Goal: Transaction & Acquisition: Purchase product/service

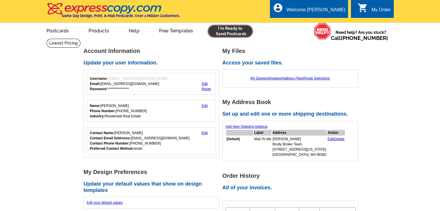
click at [234, 31] on link at bounding box center [230, 31] width 44 height 12
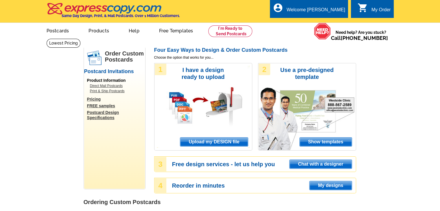
click at [231, 140] on span "Upload my DESIGN file" at bounding box center [213, 142] width 67 height 9
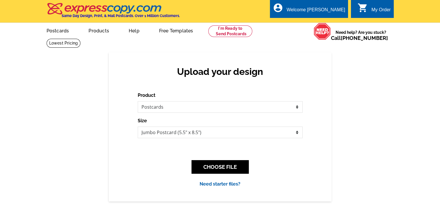
click at [228, 139] on div "Product Please select the type of file... Postcards Business Cards Letters and …" at bounding box center [220, 140] width 165 height 96
click at [227, 133] on select "Jumbo Postcard (5.5" x 8.5") Regular Postcard (4.25" x 5.6") Panoramic Postcard…" at bounding box center [220, 133] width 165 height 12
select select "1"
click at [138, 127] on select "Jumbo Postcard (5.5" x 8.5") Regular Postcard (4.25" x 5.6") Panoramic Postcard…" at bounding box center [220, 133] width 165 height 12
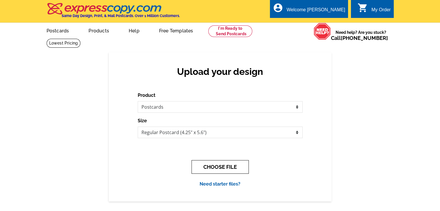
click at [224, 164] on button "CHOOSE FILE" at bounding box center [220, 167] width 57 height 14
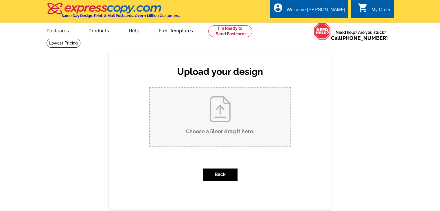
click at [230, 118] on input "Choose a file or drag it here ." at bounding box center [220, 117] width 141 height 58
type input "C:\fakepath\Postcard BBWA - Page 1.pdf"
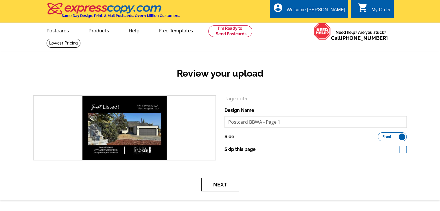
click at [231, 186] on button "Next" at bounding box center [220, 185] width 38 height 14
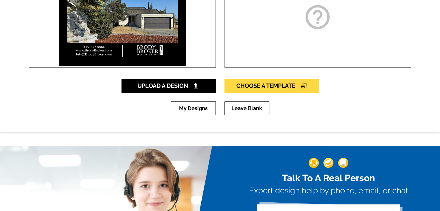
scroll to position [145, 0]
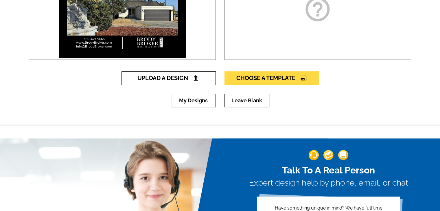
click at [178, 79] on span "Upload A Design" at bounding box center [168, 78] width 62 height 7
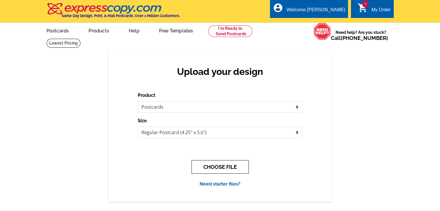
click at [218, 164] on button "CHOOSE FILE" at bounding box center [220, 167] width 57 height 14
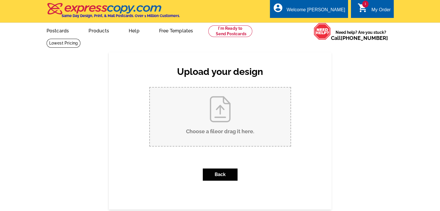
click at [212, 114] on input "Choose a file or drag it here ." at bounding box center [220, 117] width 141 height 58
type input "C:\fakepath\Postcard BBWA - Page 2.pdf"
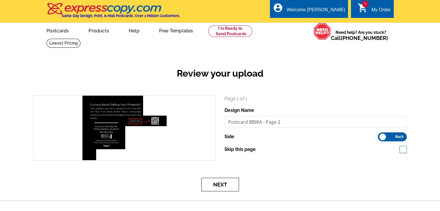
click at [226, 188] on button "Next" at bounding box center [220, 185] width 38 height 14
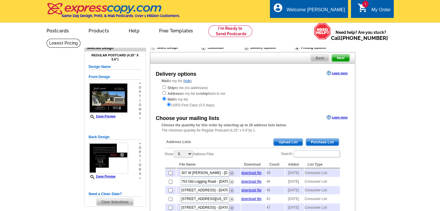
click at [325, 143] on span "Purchase List" at bounding box center [322, 142] width 33 height 7
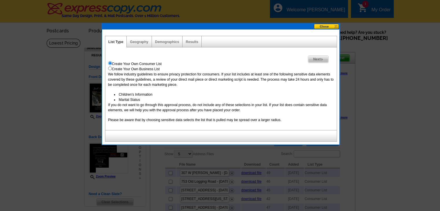
click at [324, 62] on span "Next" at bounding box center [318, 59] width 20 height 7
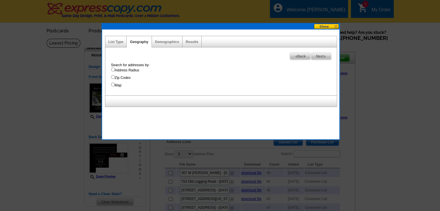
click at [117, 71] on label "Address Radius" at bounding box center [224, 70] width 226 height 5
click at [115, 71] on input "Address Radius" at bounding box center [113, 70] width 4 height 4
radio input "true"
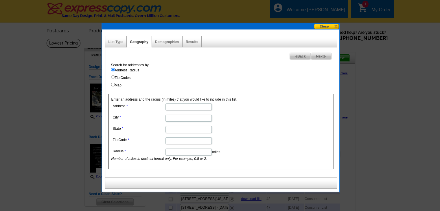
click at [170, 105] on input "Address" at bounding box center [189, 107] width 46 height 7
paste input "429 E Whidby Ave"
type input "429 E Whidby Ave"
click at [186, 122] on dd at bounding box center [188, 117] width 154 height 9
click at [186, 118] on input "City" at bounding box center [189, 118] width 46 height 7
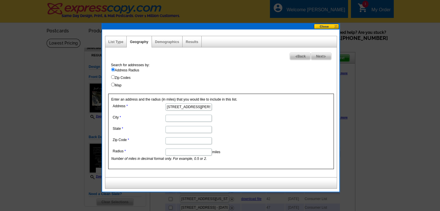
type input "Port Angeles"
click at [185, 129] on input "State" at bounding box center [189, 129] width 46 height 7
type input "Washington"
click at [181, 137] on input "Zip Code" at bounding box center [189, 140] width 46 height 7
paste input "98362"
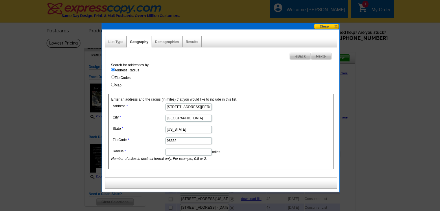
type input "98362"
click at [181, 150] on input "Radius" at bounding box center [189, 152] width 46 height 7
type input "1"
click at [324, 57] on img at bounding box center [325, 56] width 3 height 3
select select
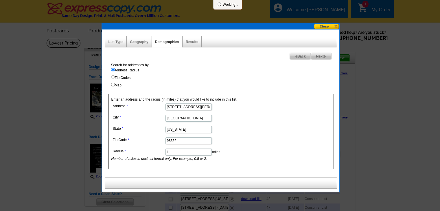
select select
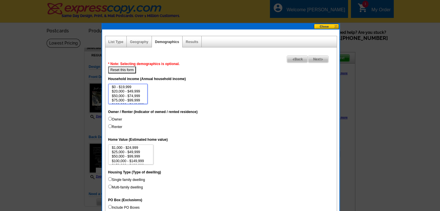
select select "50000-74999"
click at [124, 94] on option "$50,000 - $74,999" at bounding box center [127, 96] width 33 height 4
click at [128, 71] on button "Reset this form" at bounding box center [122, 70] width 28 height 7
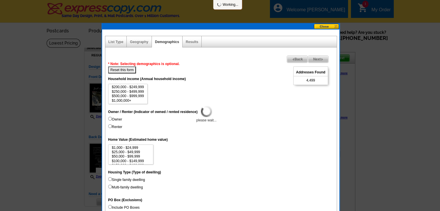
select select
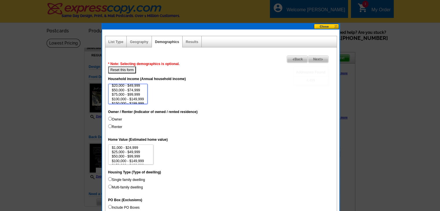
scroll to position [10, 0]
click at [139, 96] on option "$100,000 - $149,999" at bounding box center [127, 95] width 33 height 4
click at [138, 98] on option "$150,000 - $199,999" at bounding box center [127, 99] width 33 height 4
click at [138, 101] on option "$200,000 - $249,999" at bounding box center [127, 101] width 33 height 4
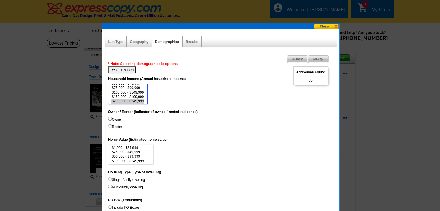
select select "150000-199999"
click at [135, 97] on option "$150,000 - $199,999" at bounding box center [127, 97] width 33 height 4
click at [115, 118] on label "Owner" at bounding box center [115, 119] width 14 height 5
click at [112, 118] on input "Owner" at bounding box center [110, 119] width 4 height 4
radio input "true"
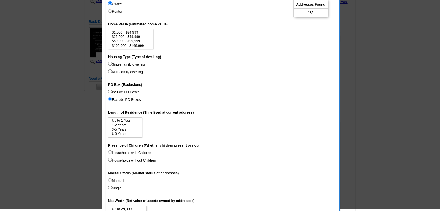
scroll to position [116, 0]
click at [133, 152] on label "Households with Children" at bounding box center [129, 152] width 43 height 5
click at [112, 152] on input "Households with Children" at bounding box center [110, 152] width 4 height 4
radio input "true"
click at [133, 160] on label "Households without Children" at bounding box center [132, 160] width 48 height 5
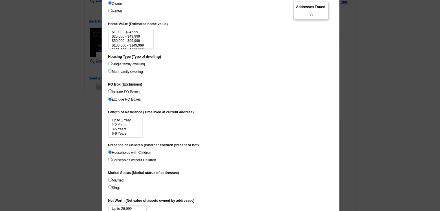
click at [112, 160] on input "Households without Children" at bounding box center [110, 160] width 4 height 4
radio input "true"
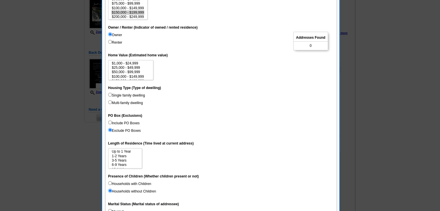
scroll to position [29, 0]
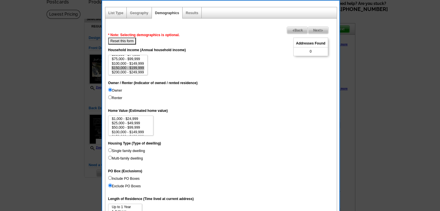
click at [127, 41] on button "Reset this form" at bounding box center [122, 41] width 28 height 7
select select
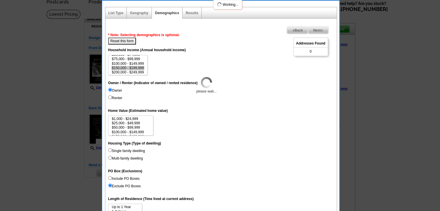
select select
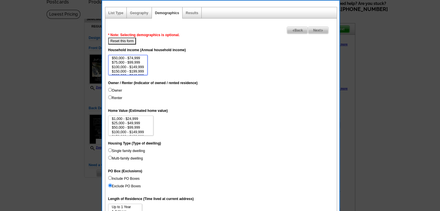
scroll to position [23, 0]
click at [139, 64] on option "$250,000 - $499,999" at bounding box center [127, 66] width 33 height 4
click at [139, 60] on option "$200,000 - $249,999" at bounding box center [127, 62] width 33 height 4
select select "150000-199999"
click at [139, 56] on option "$150,000 - $199,999" at bounding box center [127, 57] width 33 height 4
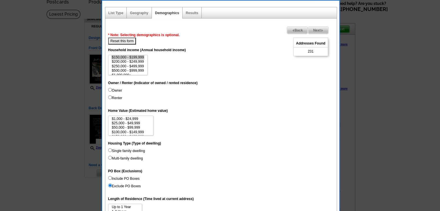
click at [118, 90] on label "Owner" at bounding box center [115, 90] width 14 height 5
click at [112, 90] on input "Owner" at bounding box center [110, 90] width 4 height 4
radio input "true"
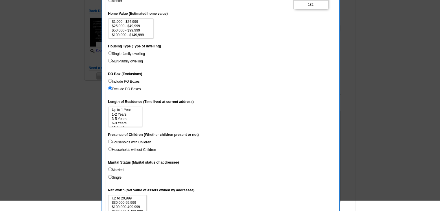
scroll to position [145, 0]
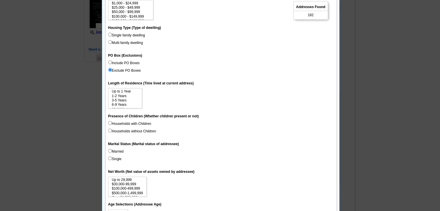
click at [116, 151] on label "Married" at bounding box center [116, 151] width 16 height 5
click at [112, 151] on input "Married" at bounding box center [110, 151] width 4 height 4
radio input "true"
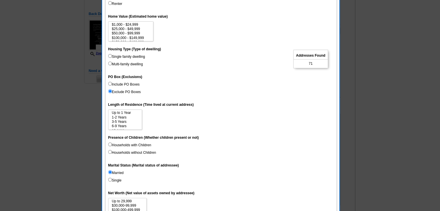
scroll to position [116, 0]
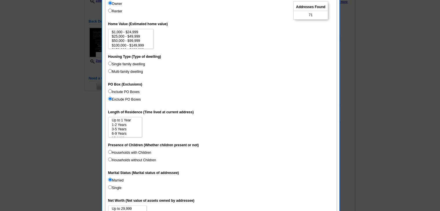
click at [140, 64] on label "Single family dwelling" at bounding box center [126, 64] width 37 height 5
click at [112, 64] on input "Single family dwelling" at bounding box center [110, 64] width 4 height 4
radio input "true"
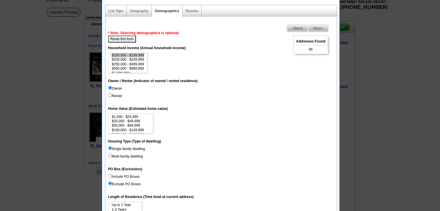
scroll to position [29, 0]
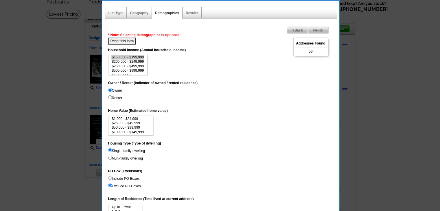
click at [131, 42] on button "Reset this form" at bounding box center [122, 41] width 28 height 7
select select
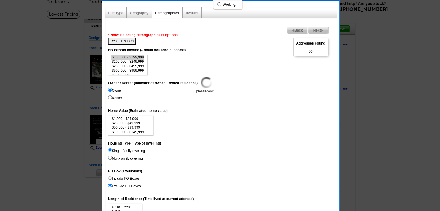
select select
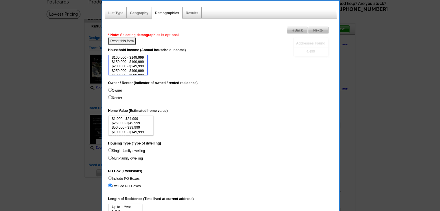
scroll to position [22, 0]
click at [143, 73] on option "$500,000 - $999,999" at bounding box center [127, 72] width 33 height 4
click at [141, 69] on option "$250,000 - $499,999" at bounding box center [127, 68] width 33 height 4
select select "150000-199999"
click at [140, 59] on option "$150,000 - $199,999" at bounding box center [127, 59] width 33 height 4
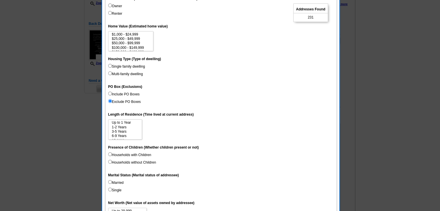
scroll to position [116, 0]
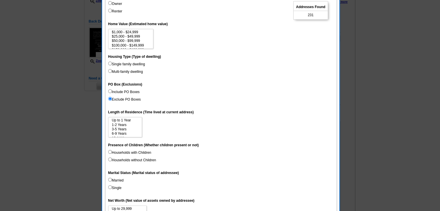
click at [118, 179] on label "Married" at bounding box center [116, 180] width 16 height 5
click at [112, 179] on input "Married" at bounding box center [110, 180] width 4 height 4
radio input "true"
click at [121, 129] on option "3-5 Years" at bounding box center [124, 129] width 27 height 4
click at [121, 125] on option "1-2 Years" at bounding box center [124, 125] width 27 height 4
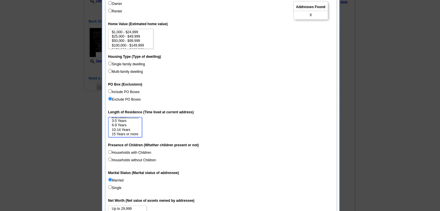
scroll to position [9, 0]
click at [123, 128] on option "10-14 Years" at bounding box center [124, 130] width 27 height 4
select select "6-9"
click at [123, 125] on option "6-9 Years" at bounding box center [124, 125] width 27 height 4
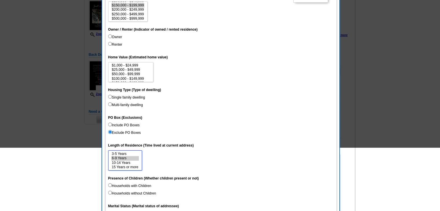
scroll to position [0, 0]
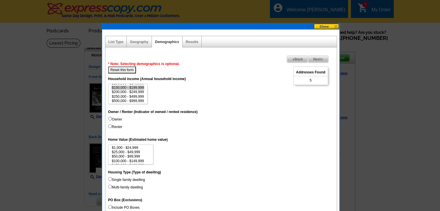
click at [132, 70] on button "Reset this form" at bounding box center [122, 70] width 28 height 7
select select
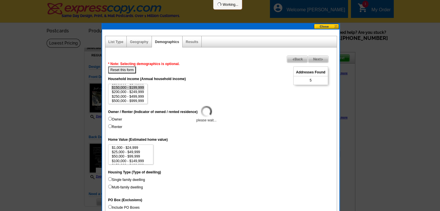
select select
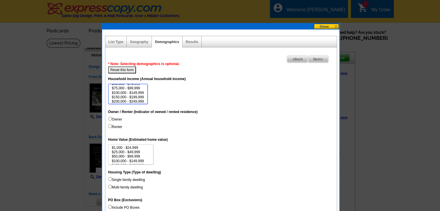
scroll to position [17, 0]
select select "150000-199999"
click at [141, 92] on option "$150,000 - $199,999" at bounding box center [127, 93] width 33 height 4
click at [118, 119] on label "Owner" at bounding box center [115, 119] width 14 height 5
click at [112, 119] on input "Owner" at bounding box center [110, 119] width 4 height 4
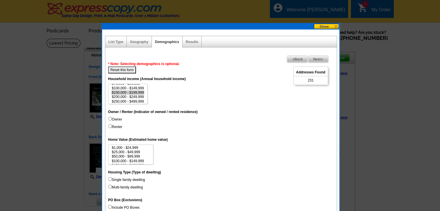
radio input "true"
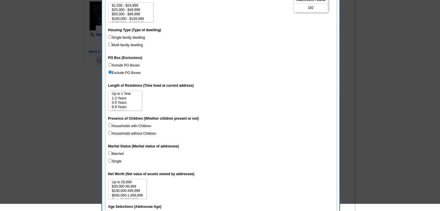
scroll to position [145, 0]
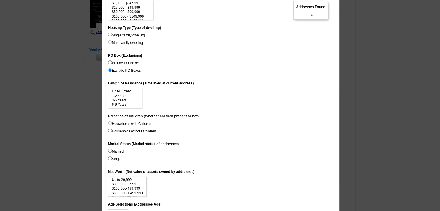
click at [114, 151] on label "Married" at bounding box center [116, 151] width 16 height 5
click at [112, 151] on input "Married" at bounding box center [110, 151] width 4 height 4
radio input "true"
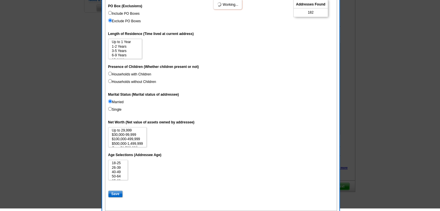
scroll to position [203, 0]
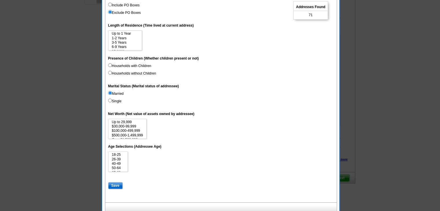
click at [124, 65] on label "Households with Children" at bounding box center [129, 65] width 43 height 5
click at [112, 65] on input "Households with Children" at bounding box center [110, 65] width 4 height 4
radio input "true"
click at [127, 72] on label "Households without Children" at bounding box center [132, 73] width 48 height 5
click at [112, 72] on input "Households without Children" at bounding box center [110, 73] width 4 height 4
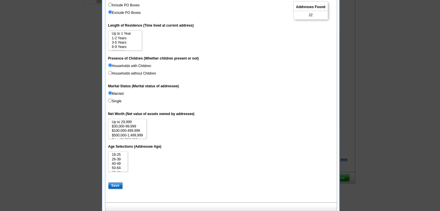
radio input "true"
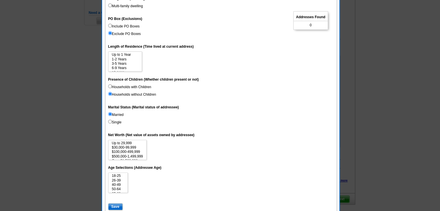
scroll to position [116, 0]
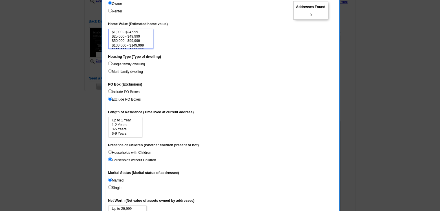
select select "100000-149999"
click at [134, 43] on option "$100,000 - $149,999" at bounding box center [130, 45] width 39 height 4
click at [124, 152] on label "Households with Children" at bounding box center [129, 152] width 43 height 5
click at [112, 152] on input "Households with Children" at bounding box center [110, 152] width 4 height 4
radio input "true"
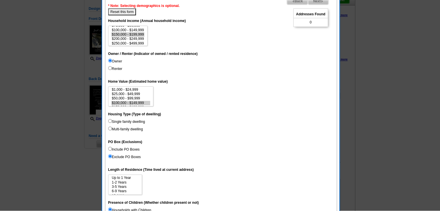
scroll to position [58, 0]
click at [130, 11] on button "Reset this form" at bounding box center [122, 12] width 28 height 7
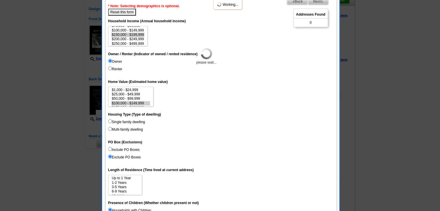
select select
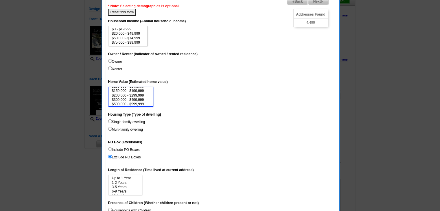
scroll to position [19, 0]
click at [138, 96] on option "$300,000 - $499,999" at bounding box center [130, 98] width 39 height 4
click at [137, 103] on option "$500,000 - $999,999" at bounding box center [130, 102] width 39 height 4
click at [145, 102] on option "$1,000,000 - $2,999,999" at bounding box center [130, 103] width 39 height 4
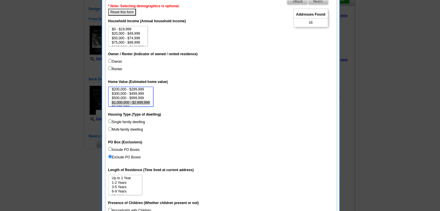
select select "500000-999999"
click at [146, 96] on option "$500,000 - $999,999" at bounding box center [130, 98] width 39 height 4
click at [120, 59] on label "Owner" at bounding box center [115, 61] width 14 height 5
click at [112, 59] on input "Owner" at bounding box center [110, 61] width 4 height 4
radio input "true"
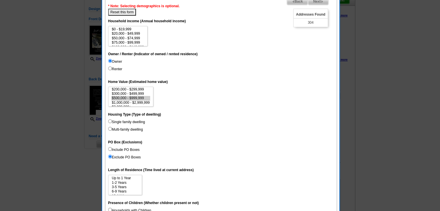
click at [124, 118] on dt "Housing Type (Type of dwelling)" at bounding box center [221, 114] width 226 height 10
click at [125, 123] on label "Single family dwelling" at bounding box center [126, 121] width 37 height 5
click at [112, 123] on input "Single family dwelling" at bounding box center [110, 121] width 4 height 4
radio input "true"
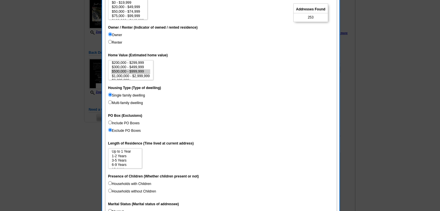
scroll to position [87, 0]
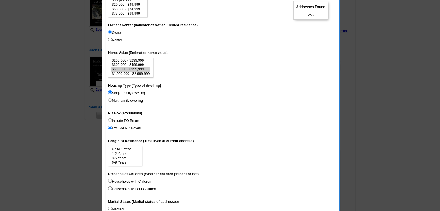
click at [130, 181] on label "Households with Children" at bounding box center [129, 181] width 43 height 5
click at [112, 181] on input "Households with Children" at bounding box center [110, 181] width 4 height 4
radio input "true"
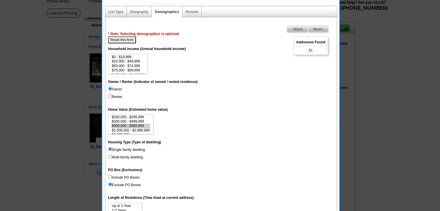
scroll to position [29, 0]
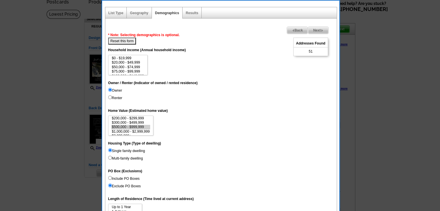
click at [319, 32] on span "Next" at bounding box center [318, 30] width 20 height 7
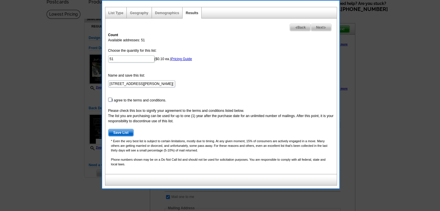
click at [110, 100] on input "checkbox" at bounding box center [110, 100] width 4 height 4
checkbox input "true"
click at [323, 28] on span "Next" at bounding box center [321, 27] width 20 height 7
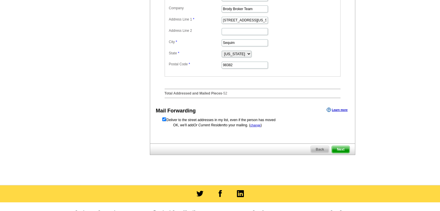
scroll to position [289, 0]
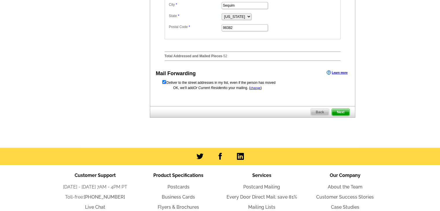
click at [337, 116] on span "Next" at bounding box center [340, 112] width 17 height 7
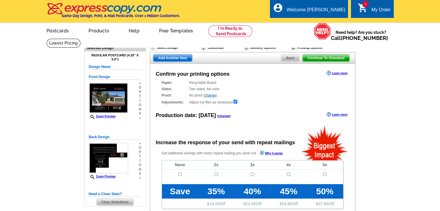
radio input "false"
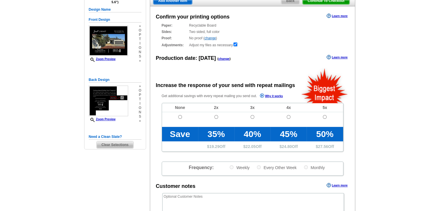
scroll to position [58, 0]
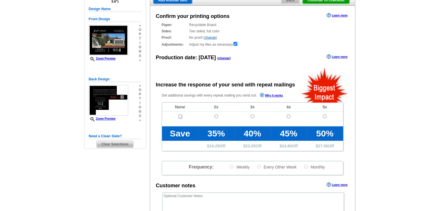
click at [179, 116] on input "radio" at bounding box center [180, 117] width 4 height 4
radio input "true"
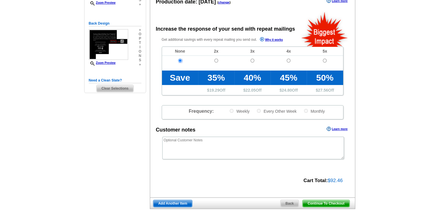
scroll to position [116, 0]
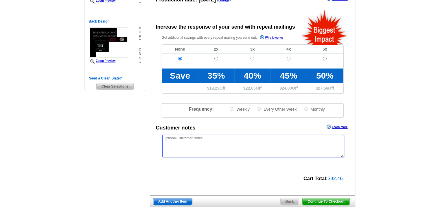
click at [225, 141] on textarea at bounding box center [253, 146] width 182 height 23
paste textarea "*/*/* PLEASE USE "OUR NEIGHBORS AT" INSTEAD OF USING NAMES THE MAILING LIST */*…"
type textarea "*/*/* PLEASE USE "OUR NEIGHBORS AT" INSTEAD OF USING NAMES THE MAILING LIST */*…"
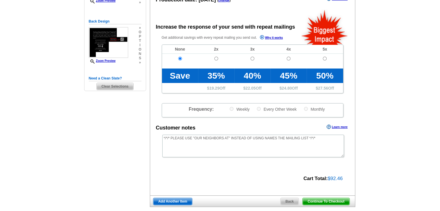
click at [319, 204] on span "Continue To Checkout" at bounding box center [326, 201] width 47 height 7
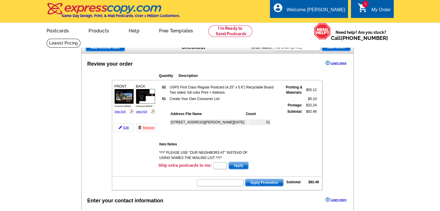
scroll to position [58, 0]
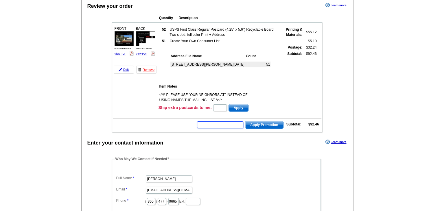
click at [218, 122] on input "text" at bounding box center [220, 125] width 46 height 7
paste input "SMS2510m"
type input "SMS2510m"
click at [258, 123] on span "Apply Promotion" at bounding box center [264, 125] width 38 height 7
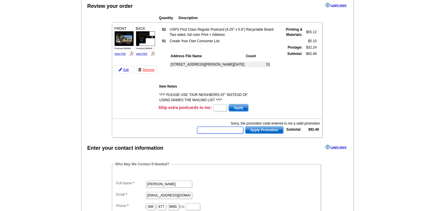
click at [226, 130] on input "text" at bounding box center [220, 130] width 46 height 7
paste input "SMS2510m."
type input "SMS2510m."
click at [262, 129] on span "Apply Promotion" at bounding box center [264, 130] width 38 height 7
click at [217, 129] on input "text" at bounding box center [220, 130] width 46 height 7
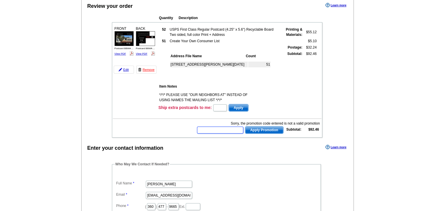
paste input "SMS2510m"
type input "SMS2510m"
click at [253, 129] on span "Apply Promotion" at bounding box center [264, 130] width 38 height 7
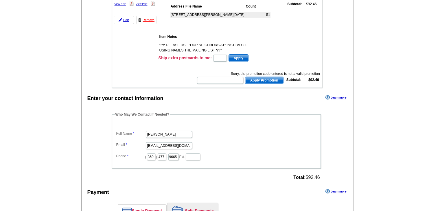
scroll to position [116, 0]
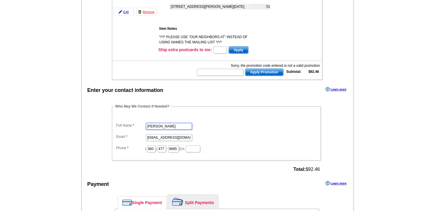
click at [163, 125] on input "Rose McCreary" at bounding box center [169, 126] width 46 height 7
type input "[PERSON_NAME]"
click at [168, 135] on input "rose@brodybroker.com" at bounding box center [169, 137] width 46 height 7
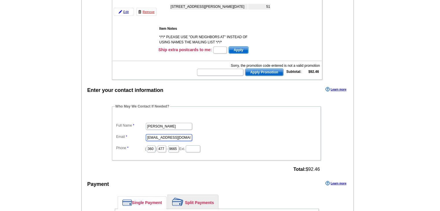
click at [168, 135] on input "rose@brodybroker.com" at bounding box center [169, 137] width 46 height 7
type input "[EMAIL_ADDRESS][DOMAIN_NAME]"
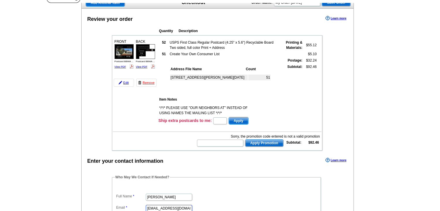
scroll to position [29, 0]
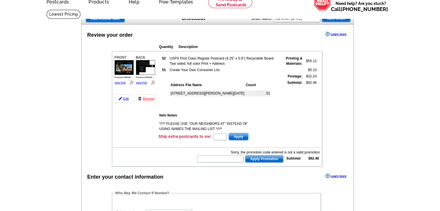
click at [189, 77] on td at bounding box center [224, 76] width 109 height 6
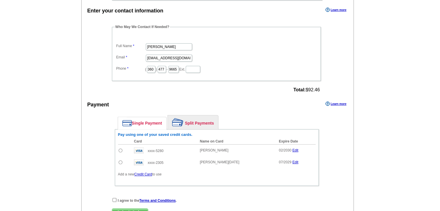
scroll to position [203, 0]
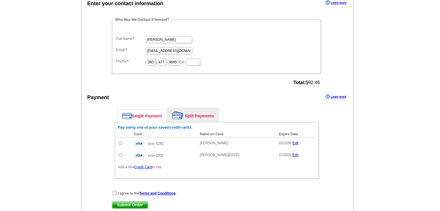
click at [121, 141] on input "radio" at bounding box center [121, 143] width 4 height 4
radio input "true"
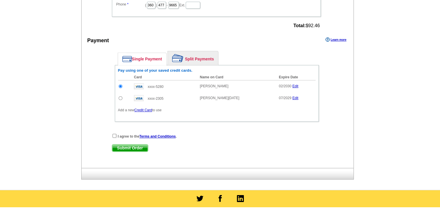
scroll to position [260, 0]
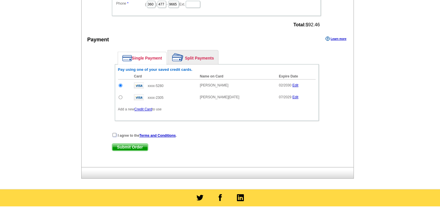
click at [113, 133] on input "checkbox" at bounding box center [115, 135] width 4 height 4
checkbox input "true"
click at [140, 146] on span "Submit Order" at bounding box center [130, 147] width 36 height 7
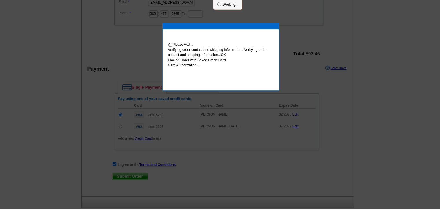
scroll to position [258, 0]
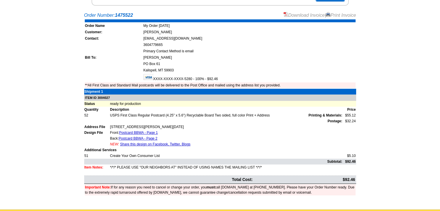
scroll to position [116, 0]
